Goal: Transaction & Acquisition: Download file/media

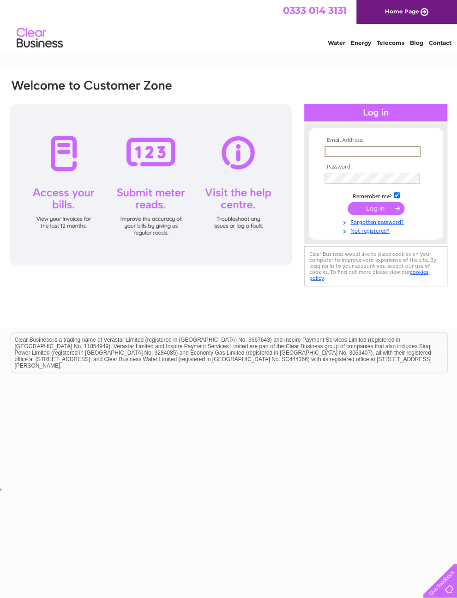
type input "[EMAIL_ADDRESS][DOMAIN_NAME]"
click at [376, 211] on input "submit" at bounding box center [376, 208] width 57 height 13
click at [384, 214] on input "submit" at bounding box center [376, 207] width 57 height 13
click at [385, 214] on input "submit" at bounding box center [376, 207] width 57 height 13
click at [384, 210] on input "submit" at bounding box center [376, 207] width 57 height 13
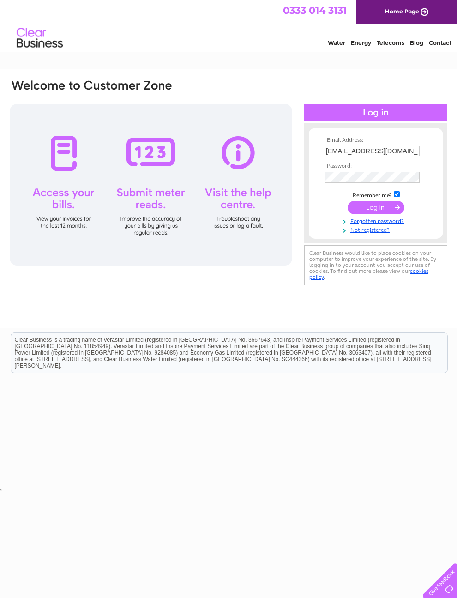
click at [374, 211] on input "submit" at bounding box center [376, 207] width 57 height 13
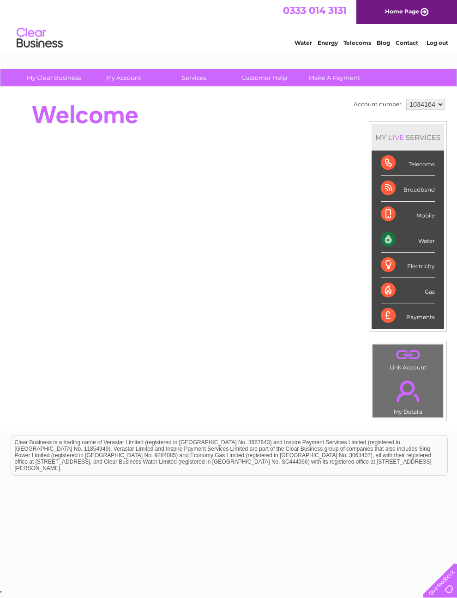
click at [430, 274] on div "Electricity" at bounding box center [408, 264] width 54 height 25
click at [407, 276] on div "Electricity" at bounding box center [408, 264] width 54 height 25
click at [409, 272] on div "Electricity" at bounding box center [408, 264] width 54 height 25
click at [407, 273] on div "Electricity" at bounding box center [408, 264] width 54 height 25
click at [412, 271] on div "Electricity" at bounding box center [408, 264] width 54 height 25
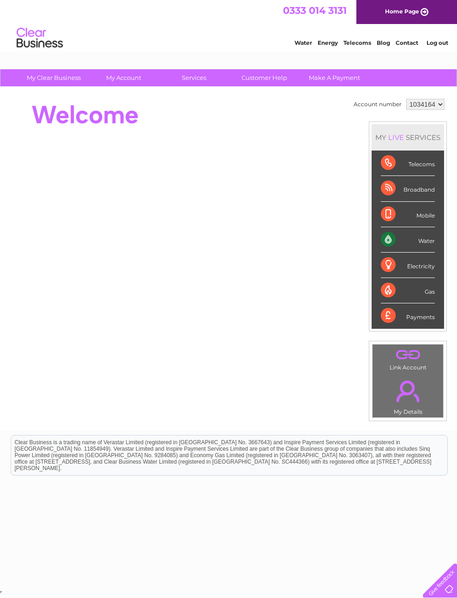
click at [410, 273] on div "Electricity" at bounding box center [408, 264] width 54 height 25
click at [394, 272] on div "Electricity" at bounding box center [408, 264] width 54 height 25
click at [406, 268] on div "Electricity" at bounding box center [408, 264] width 54 height 25
click at [407, 273] on div "Electricity" at bounding box center [408, 264] width 54 height 25
click at [408, 273] on div "Electricity" at bounding box center [408, 264] width 54 height 25
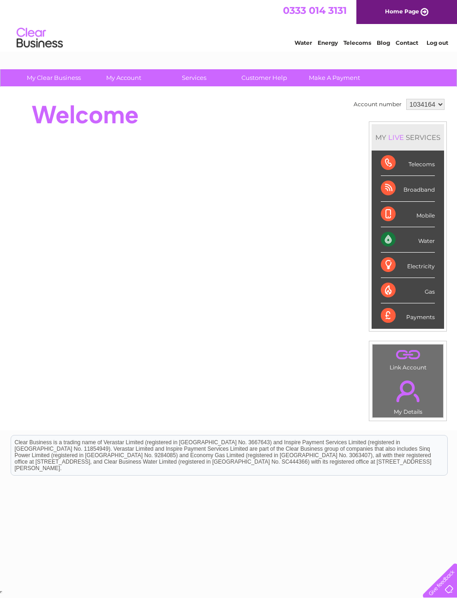
click at [408, 272] on div "Electricity" at bounding box center [408, 264] width 54 height 25
click at [408, 270] on div "Electricity" at bounding box center [408, 264] width 54 height 25
click at [410, 274] on div "Electricity" at bounding box center [408, 264] width 54 height 25
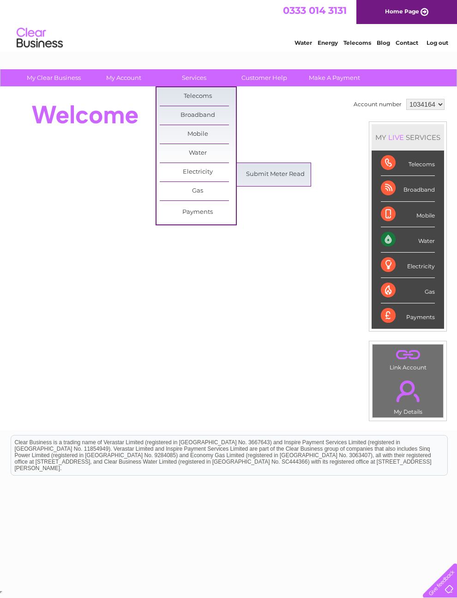
click at [217, 172] on link "Electricity" at bounding box center [198, 172] width 76 height 18
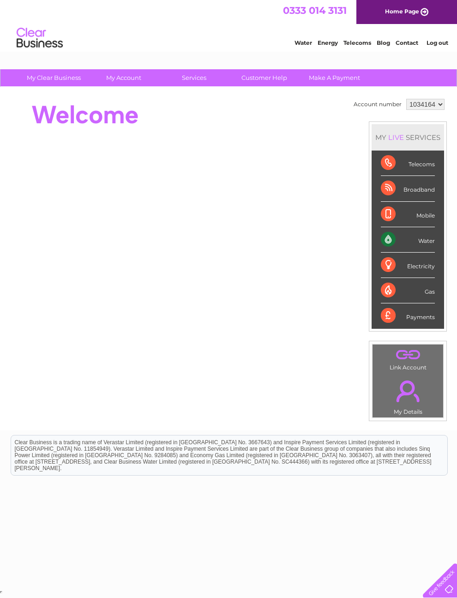
scroll to position [13, 0]
click at [423, 383] on link "." at bounding box center [408, 391] width 66 height 32
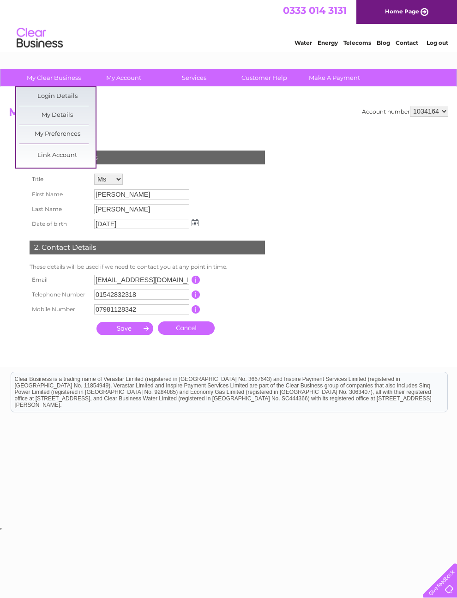
click at [45, 158] on link "Link Account" at bounding box center [57, 155] width 76 height 18
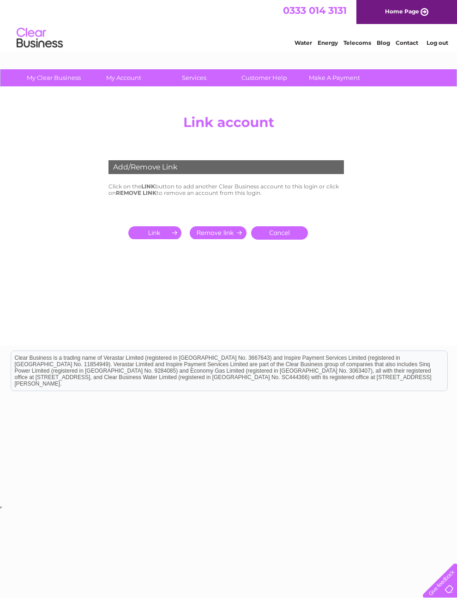
click at [290, 240] on link "Cancel" at bounding box center [279, 232] width 57 height 13
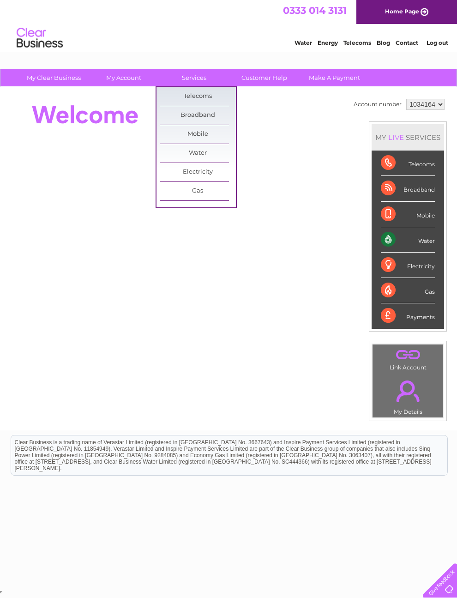
click at [352, 130] on td "Account number 1034164 MY LIVE SERVICES Telecoms Broadband Mobile Water Electri…" at bounding box center [399, 258] width 96 height 324
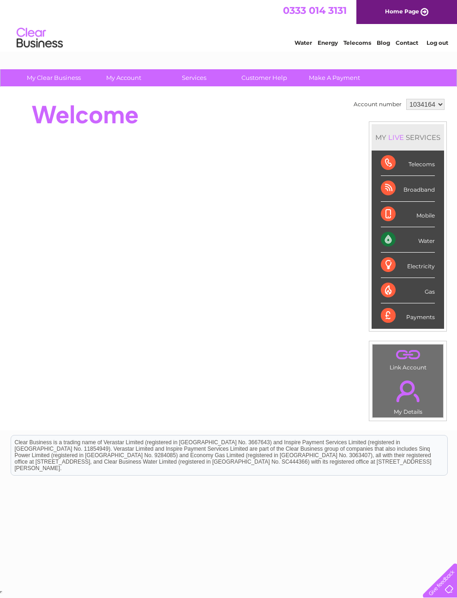
click at [421, 278] on div "Electricity" at bounding box center [408, 264] width 54 height 25
click at [396, 278] on div "Electricity" at bounding box center [408, 264] width 54 height 25
click at [406, 273] on div "Electricity" at bounding box center [408, 264] width 54 height 25
click at [423, 269] on div "Electricity" at bounding box center [408, 264] width 54 height 25
click at [425, 267] on div "Electricity" at bounding box center [408, 264] width 54 height 25
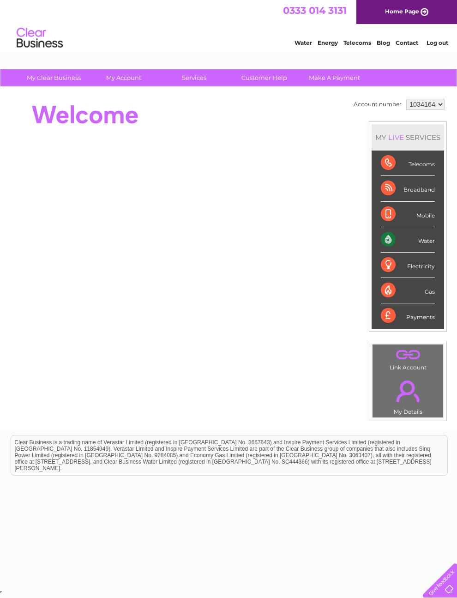
click at [424, 267] on div "Electricity" at bounding box center [408, 264] width 54 height 25
click at [422, 267] on div "Electricity" at bounding box center [408, 264] width 54 height 25
click at [421, 273] on div "Electricity" at bounding box center [408, 264] width 54 height 25
click at [413, 274] on div "Electricity" at bounding box center [408, 264] width 54 height 25
click at [425, 272] on div "Electricity" at bounding box center [408, 264] width 54 height 25
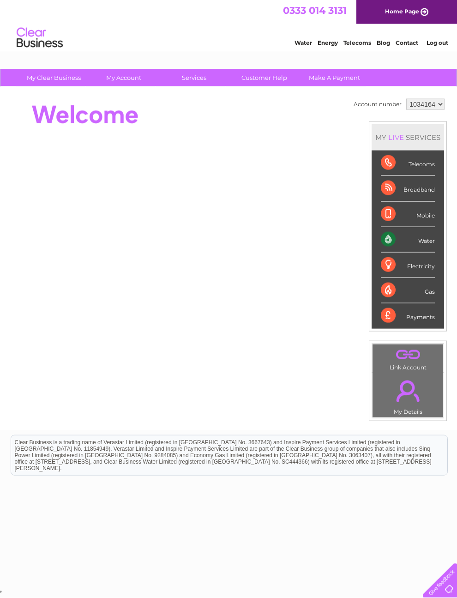
scroll to position [0, 0]
click at [390, 278] on div "Electricity" at bounding box center [408, 264] width 54 height 25
click at [392, 278] on div "Electricity" at bounding box center [408, 264] width 54 height 25
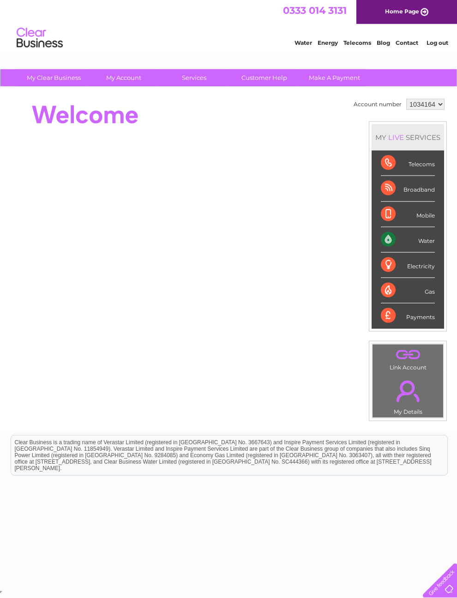
click at [396, 277] on div "Electricity" at bounding box center [408, 264] width 54 height 25
click at [398, 277] on div "Electricity" at bounding box center [408, 264] width 54 height 25
click at [401, 278] on div "Electricity" at bounding box center [408, 264] width 54 height 25
click at [402, 276] on div "Electricity" at bounding box center [408, 264] width 54 height 25
click at [403, 278] on div "Electricity" at bounding box center [408, 264] width 54 height 25
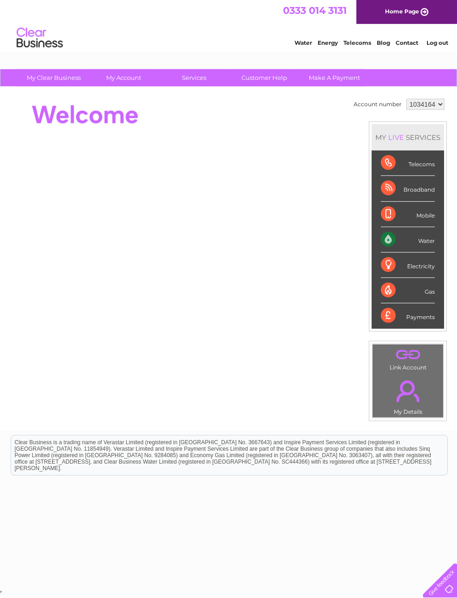
click at [405, 276] on div "Electricity" at bounding box center [408, 264] width 54 height 25
click at [404, 276] on div "Electricity" at bounding box center [408, 264] width 54 height 25
click at [403, 275] on div "Electricity" at bounding box center [408, 264] width 54 height 25
click at [402, 276] on div "Electricity" at bounding box center [408, 264] width 54 height 25
click at [400, 276] on div "Electricity" at bounding box center [408, 264] width 54 height 25
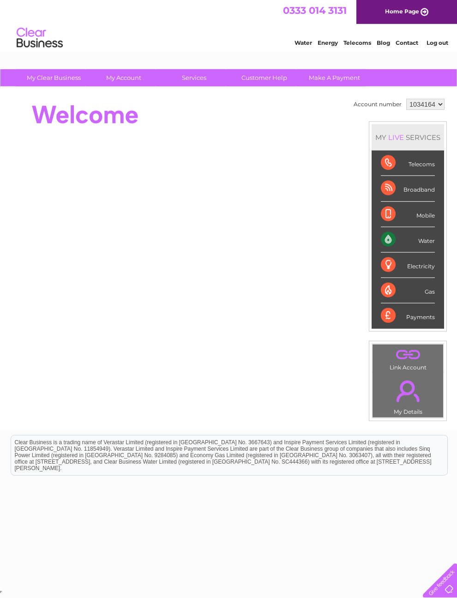
click at [399, 278] on div "Electricity" at bounding box center [408, 264] width 54 height 25
click at [399, 277] on div "Electricity" at bounding box center [408, 264] width 54 height 25
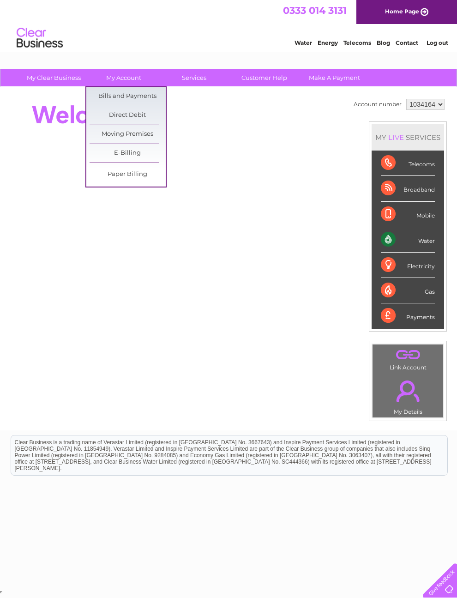
click at [119, 98] on link "Bills and Payments" at bounding box center [128, 96] width 76 height 18
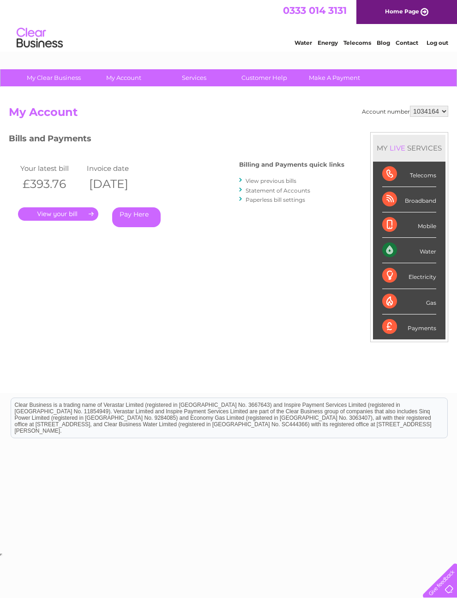
click at [279, 181] on link "View previous bills" at bounding box center [271, 180] width 51 height 7
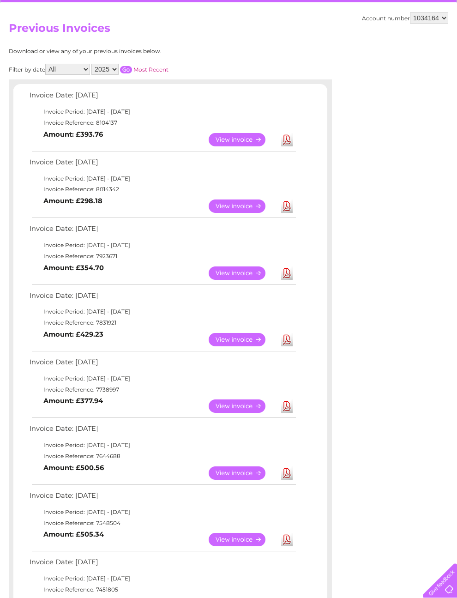
scroll to position [84, 0]
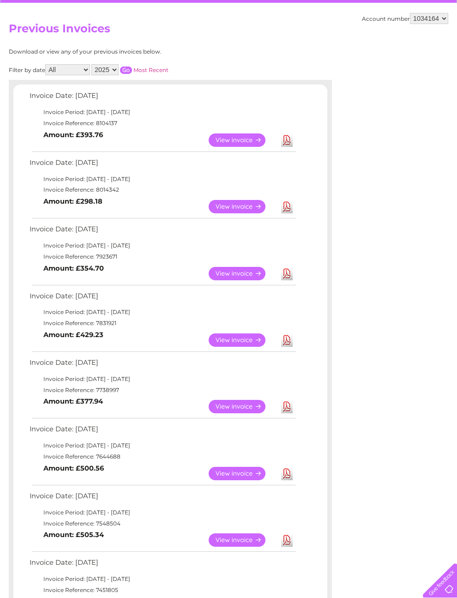
click at [246, 144] on link "View" at bounding box center [243, 139] width 68 height 13
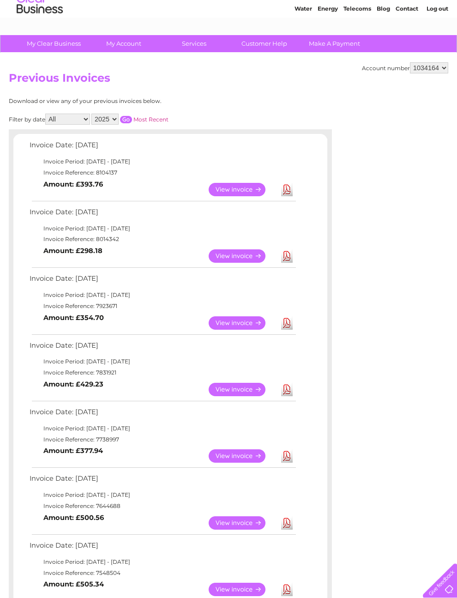
scroll to position [0, 0]
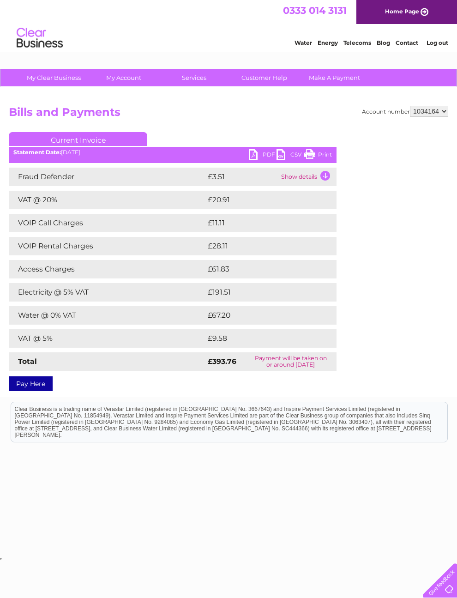
click at [286, 150] on link "CSV" at bounding box center [290, 155] width 28 height 13
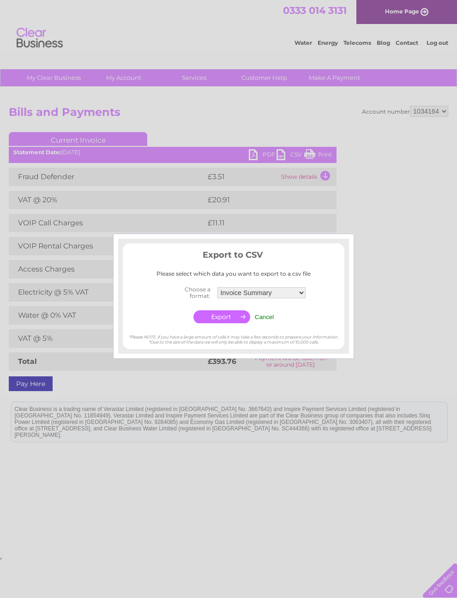
click at [413, 262] on div at bounding box center [228, 299] width 457 height 598
click at [268, 318] on input "Cancel" at bounding box center [264, 316] width 19 height 7
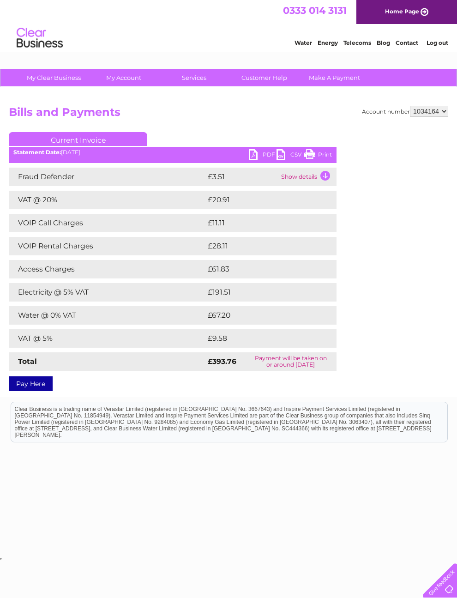
click at [208, 290] on td "£191.51" at bounding box center [261, 292] width 112 height 18
click at [230, 295] on td "£191.51" at bounding box center [261, 292] width 112 height 18
click at [327, 299] on td at bounding box center [327, 292] width 19 height 18
